Goal: Task Accomplishment & Management: Use online tool/utility

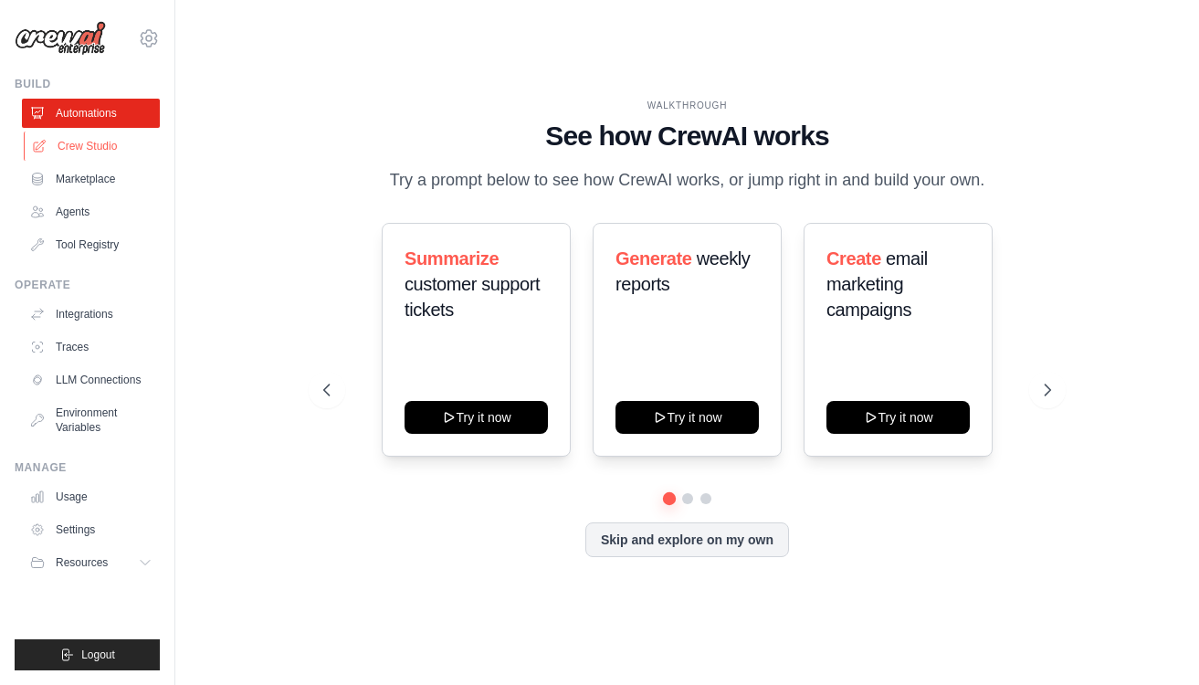
click at [68, 142] on link "Crew Studio" at bounding box center [93, 145] width 138 height 29
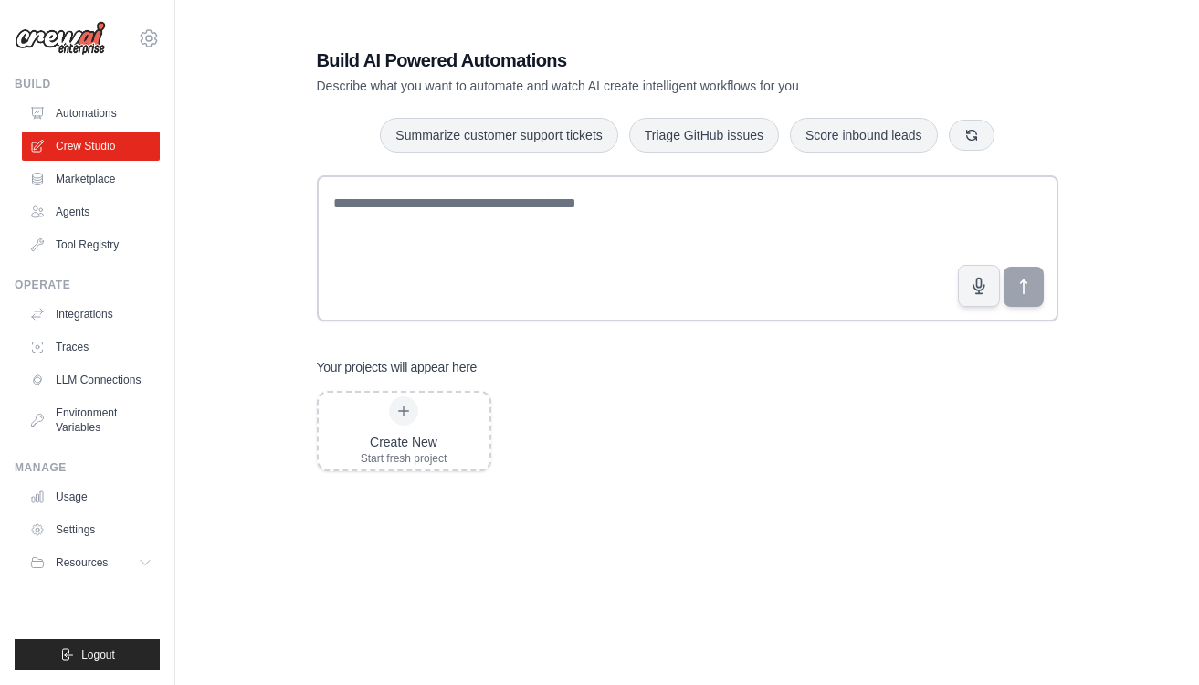
click at [779, 446] on div "Create New Start fresh project" at bounding box center [687, 537] width 741 height 292
click at [973, 131] on icon "button" at bounding box center [971, 134] width 15 height 15
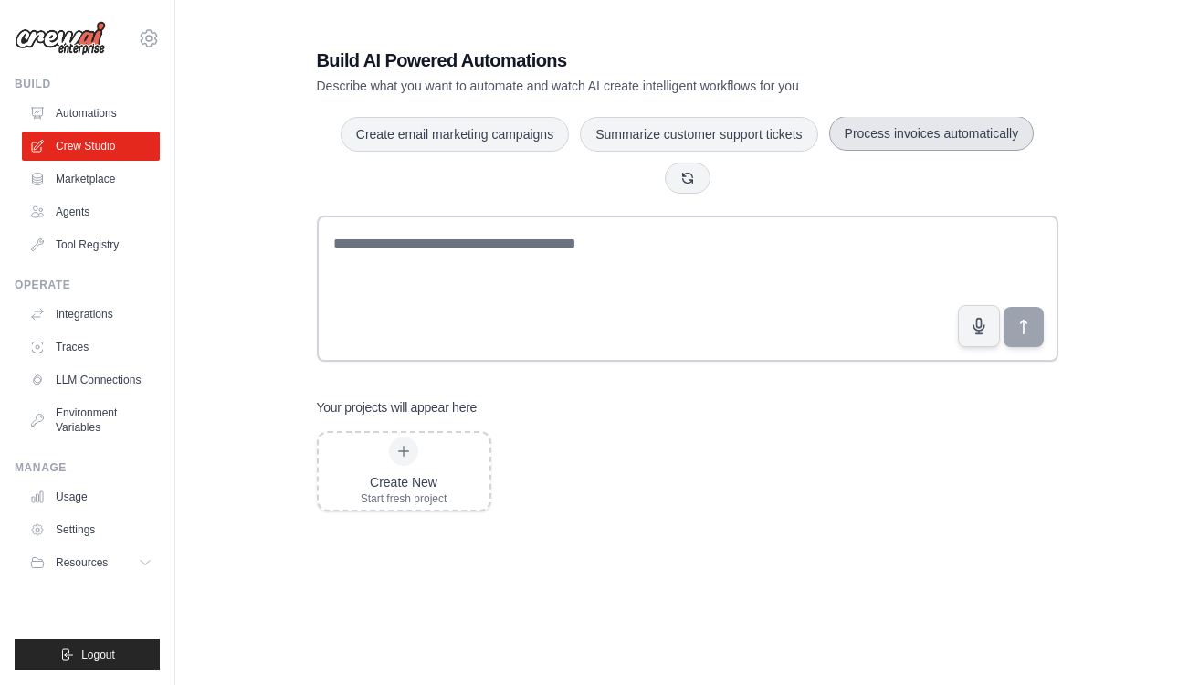
click at [903, 128] on button "Process invoices automatically" at bounding box center [931, 133] width 205 height 35
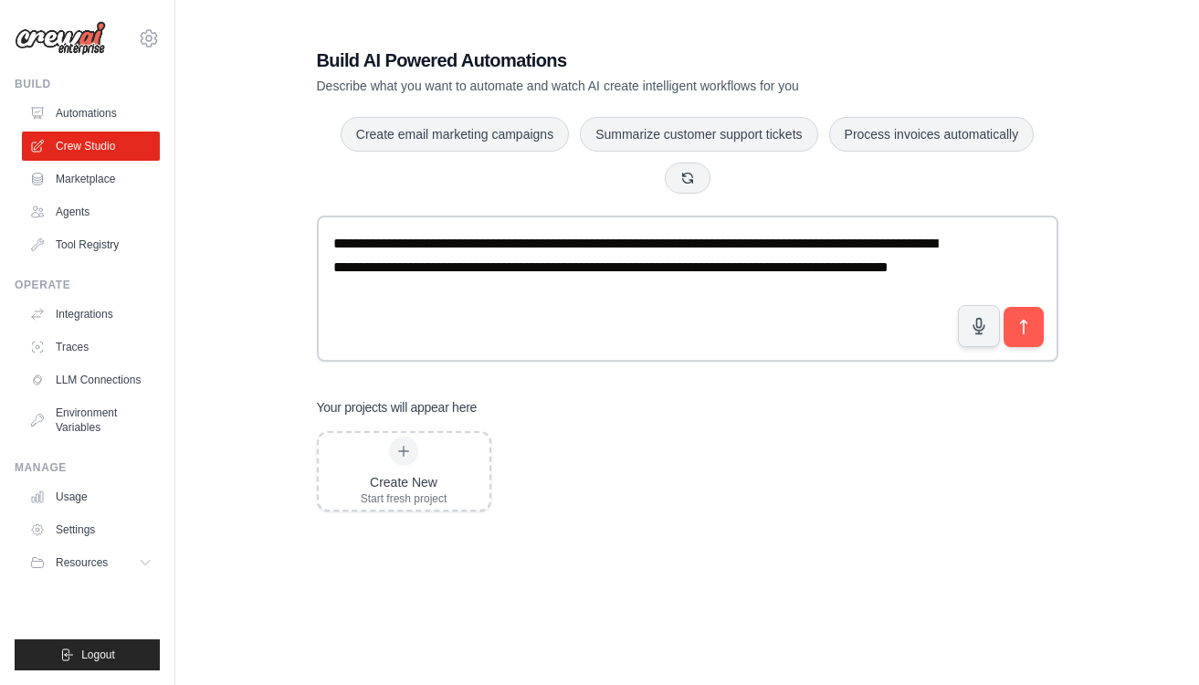
click at [829, 117] on button "Process invoices automatically" at bounding box center [931, 134] width 205 height 35
click at [709, 400] on div "Your projects will appear here" at bounding box center [687, 408] width 741 height 18
click at [197, 30] on div "**********" at bounding box center [687, 385] width 1024 height 735
click at [1029, 410] on div "Your projects will appear here" at bounding box center [687, 408] width 741 height 18
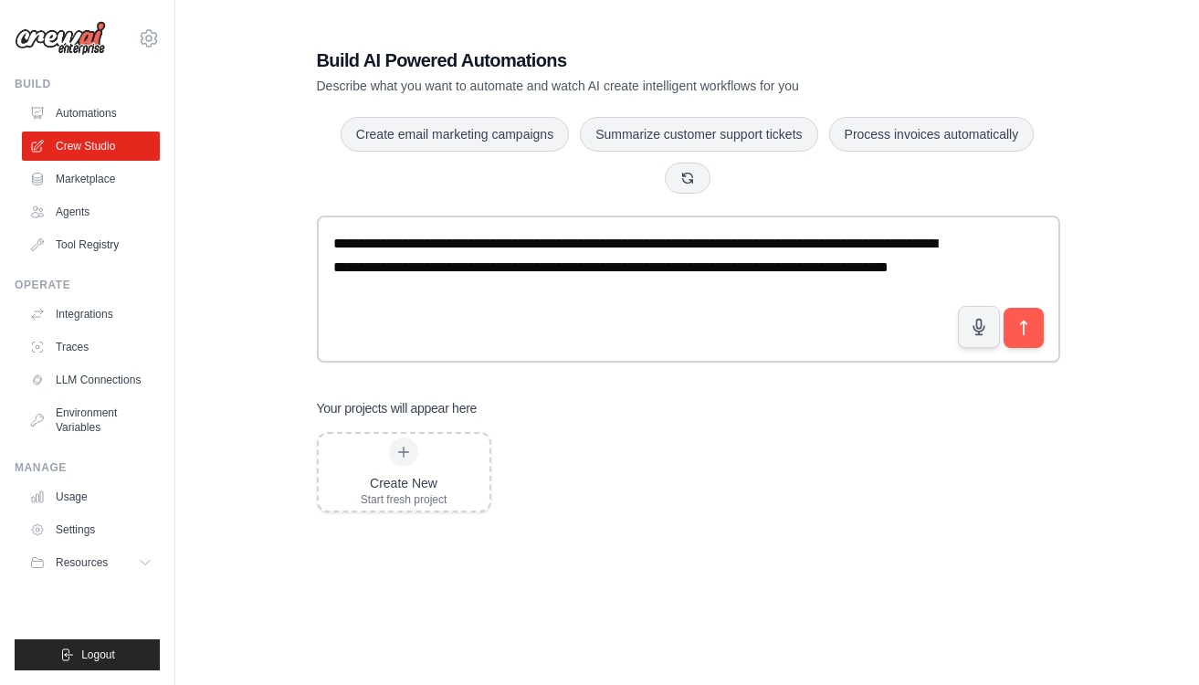
click at [1112, 178] on div "**********" at bounding box center [687, 385] width 965 height 735
click at [719, 404] on div "Your projects will appear here" at bounding box center [687, 408] width 741 height 18
click at [838, 466] on div "Create New Start fresh project" at bounding box center [687, 578] width 741 height 292
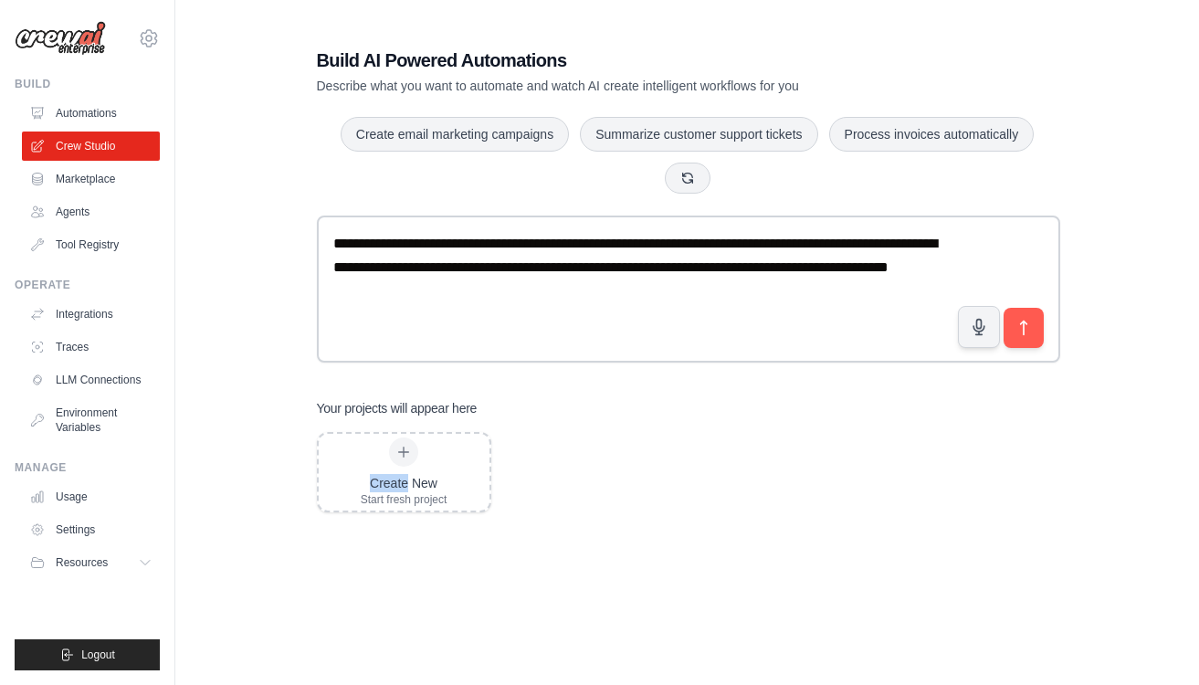
click at [751, 434] on div "Create New Start fresh project" at bounding box center [687, 578] width 741 height 292
click at [757, 448] on div "Create New Start fresh project" at bounding box center [687, 578] width 741 height 292
